Goal: Task Accomplishment & Management: Manage account settings

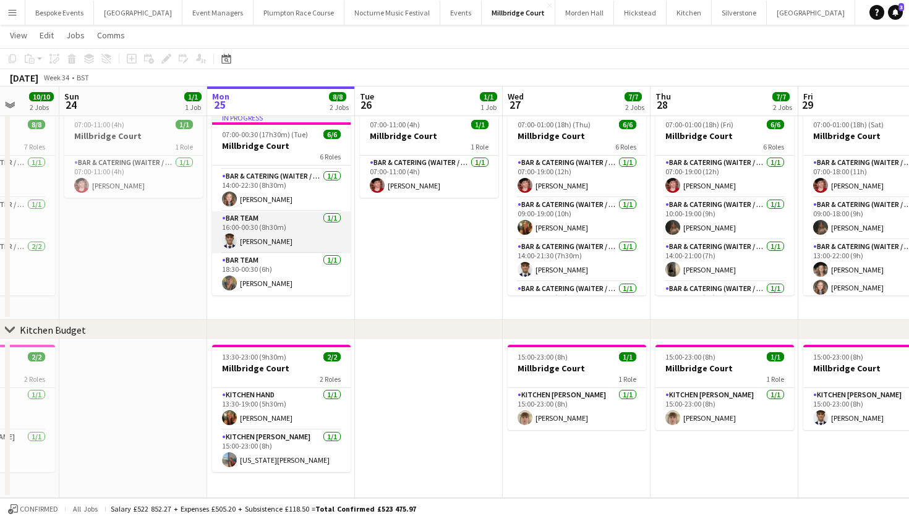
scroll to position [122, 0]
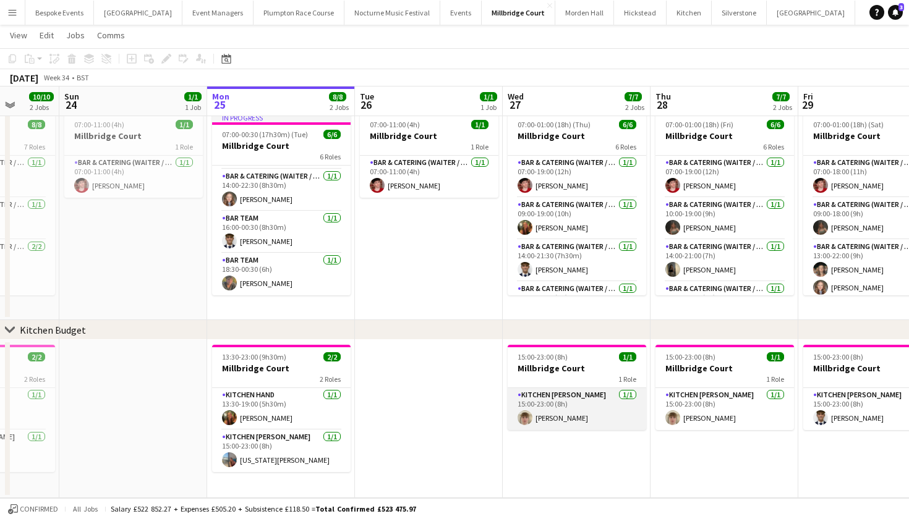
click at [579, 417] on app-card-role "Kitchen [PERSON_NAME] [DATE] 15:00-23:00 (8h) [PERSON_NAME]" at bounding box center [577, 409] width 139 height 42
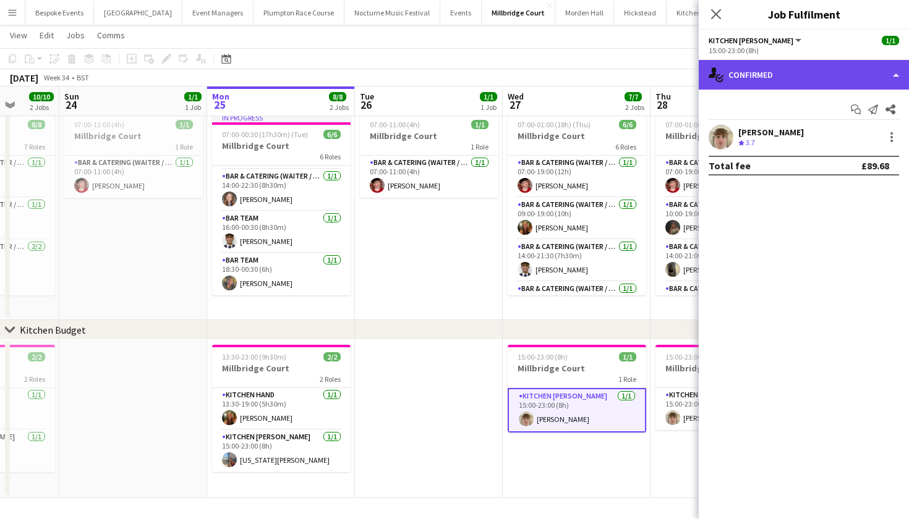
click at [761, 61] on div "single-neutral-actions-check-2 Confirmed" at bounding box center [804, 75] width 210 height 30
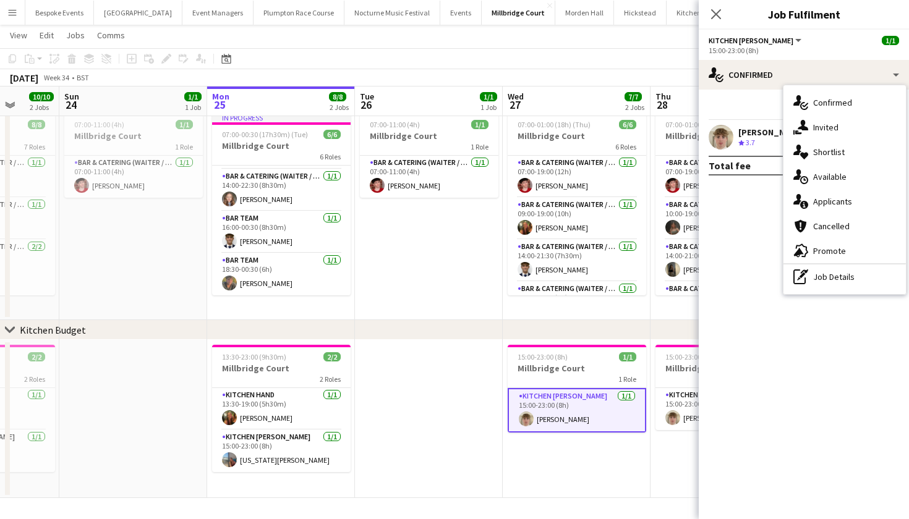
click at [716, 142] on app-user-avatar at bounding box center [721, 137] width 25 height 25
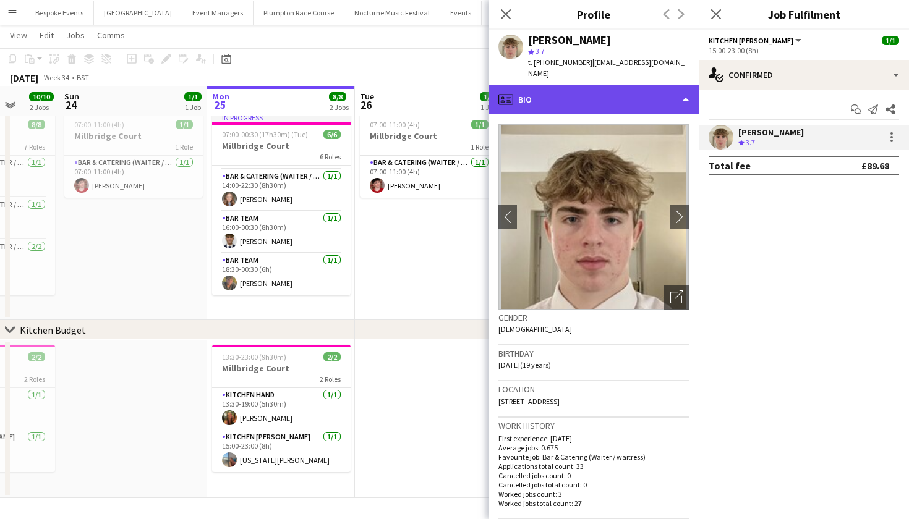
click at [644, 85] on div "profile Bio" at bounding box center [594, 100] width 210 height 30
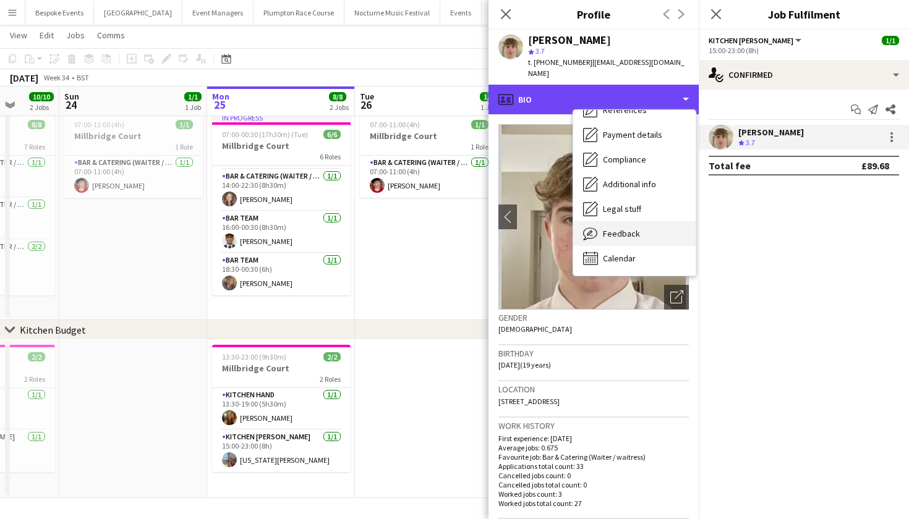
scroll to position [141, 0]
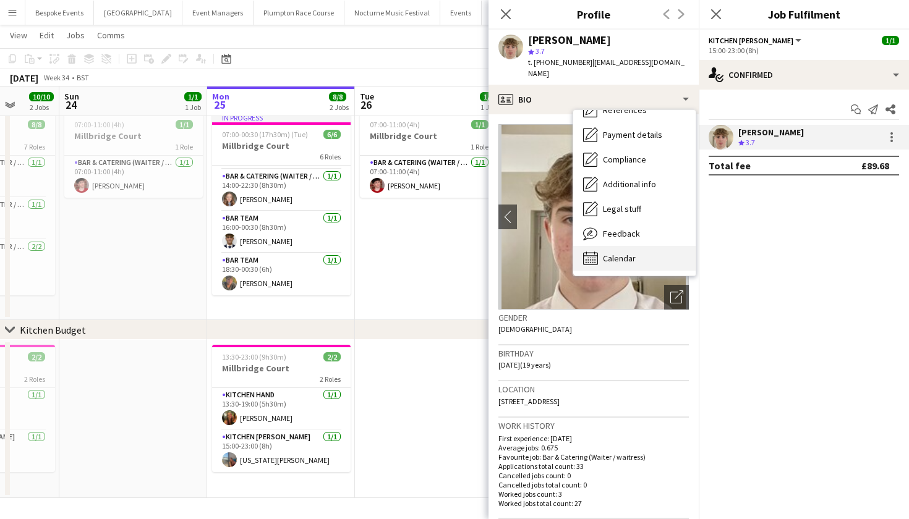
click at [646, 246] on div "Calendar Calendar" at bounding box center [634, 258] width 122 height 25
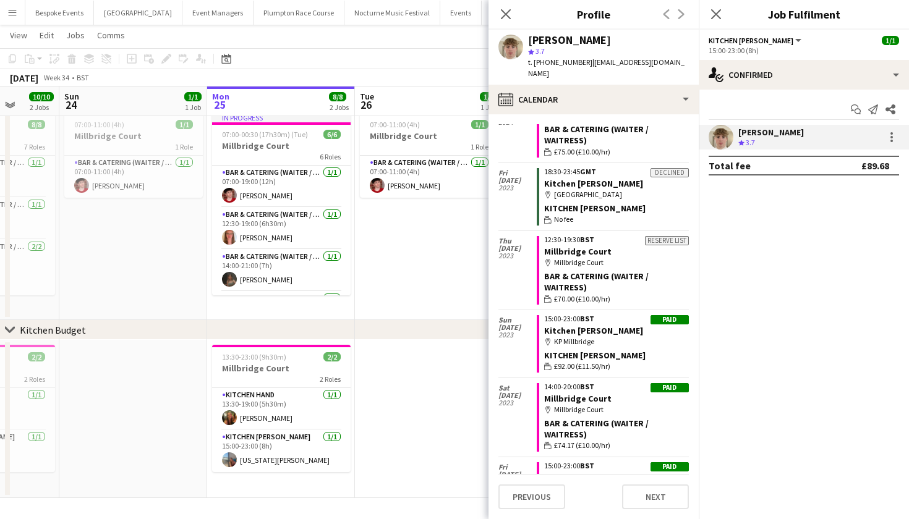
scroll to position [0, 0]
click at [509, 13] on icon "Close pop-in" at bounding box center [506, 14] width 12 height 12
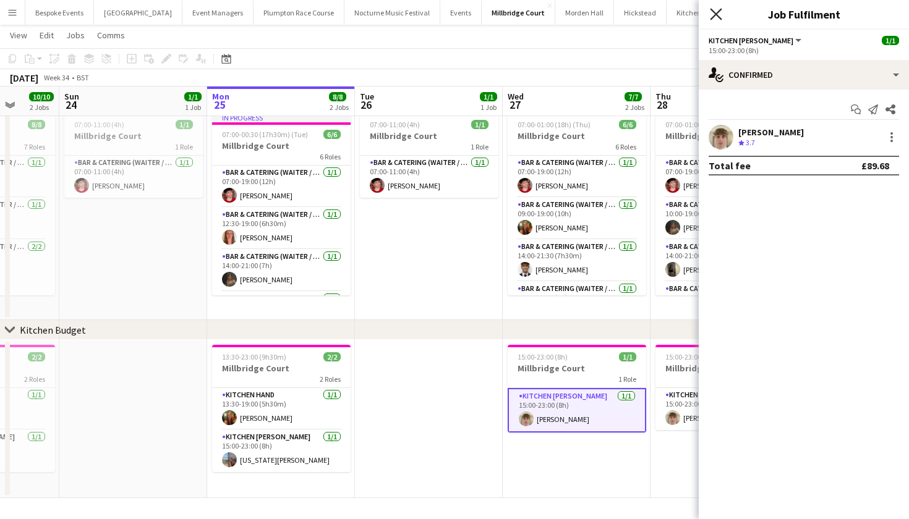
click at [719, 16] on icon at bounding box center [716, 14] width 12 height 12
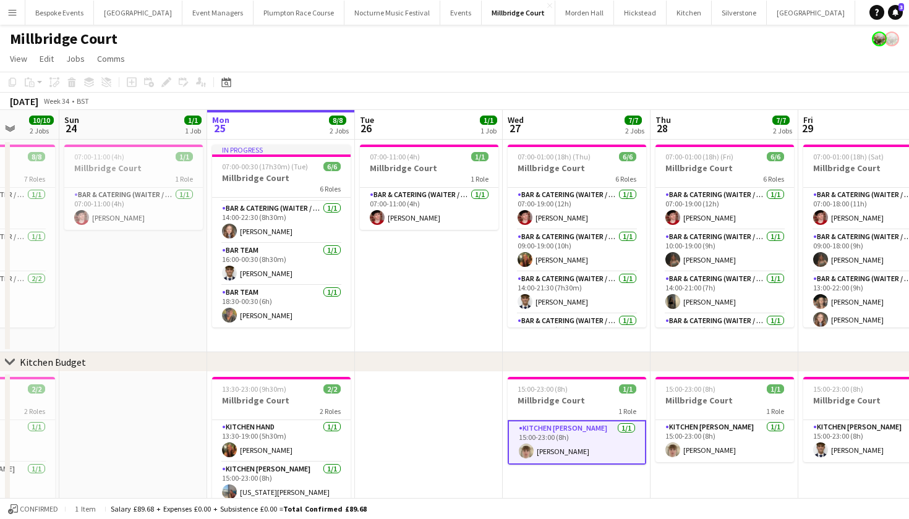
scroll to position [122, 0]
